Goal: Task Accomplishment & Management: Use online tool/utility

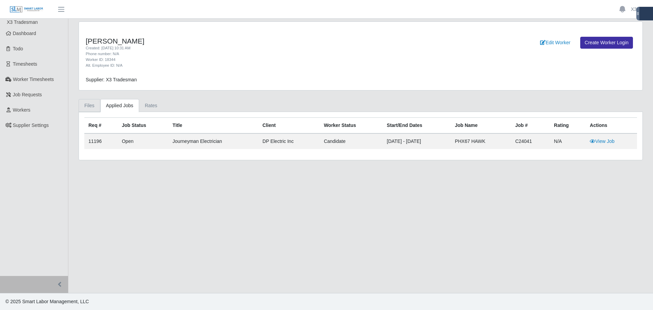
click at [91, 103] on link "Files" at bounding box center [90, 105] width 22 height 13
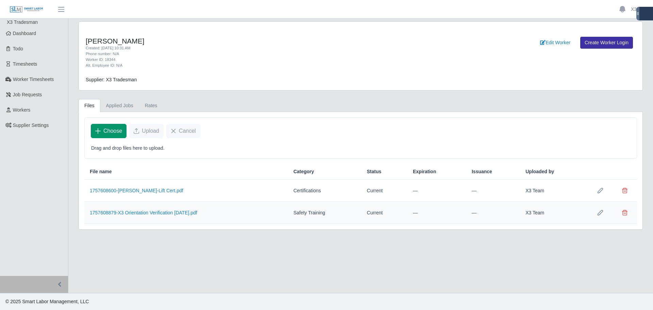
click at [113, 132] on span "Choose" at bounding box center [112, 131] width 19 height 8
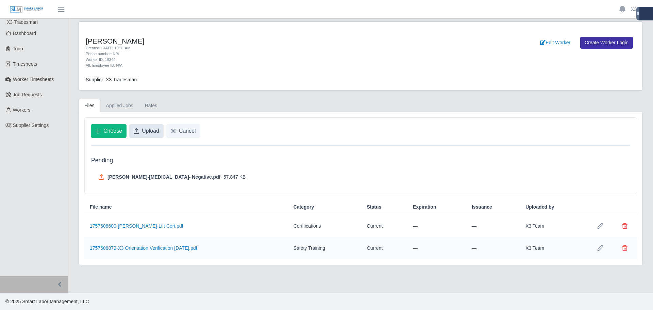
click at [142, 130] on span "Upload" at bounding box center [150, 131] width 17 height 8
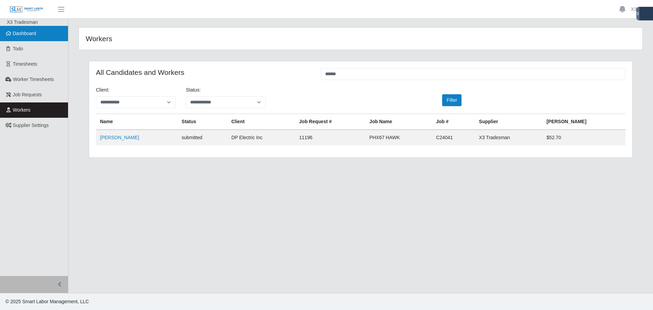
click at [37, 37] on link "Dashboard" at bounding box center [34, 33] width 68 height 15
